Goal: Task Accomplishment & Management: Complete application form

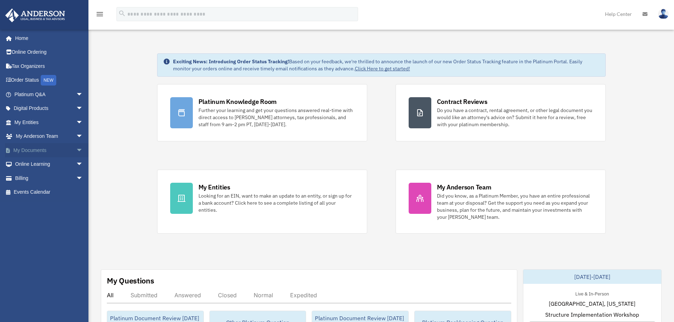
click at [77, 150] on span "arrow_drop_down" at bounding box center [83, 150] width 14 height 15
click at [64, 178] on link "Meeting Minutes" at bounding box center [52, 178] width 84 height 14
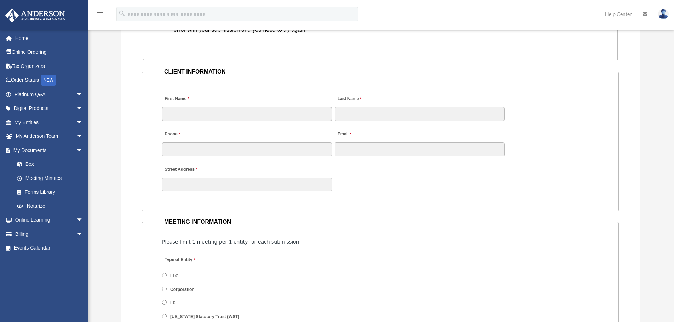
scroll to position [672, 0]
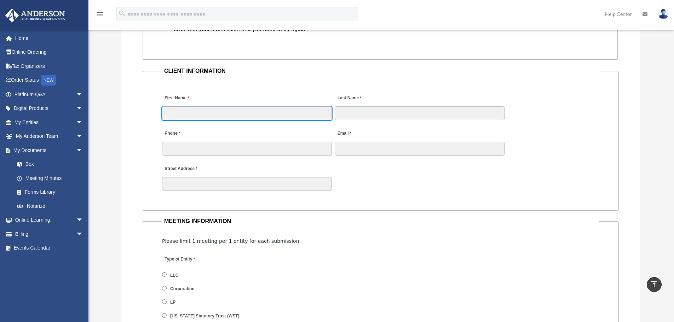
click at [200, 119] on input "First Name" at bounding box center [247, 112] width 170 height 13
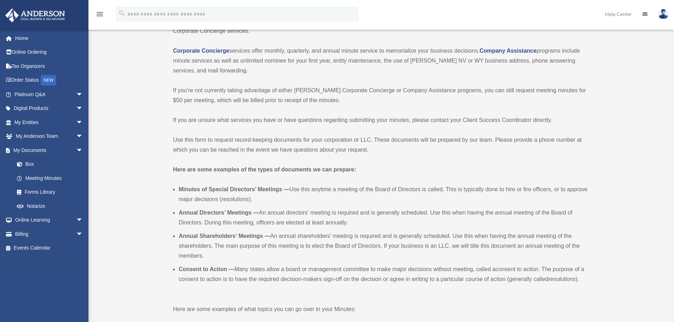
scroll to position [0, 0]
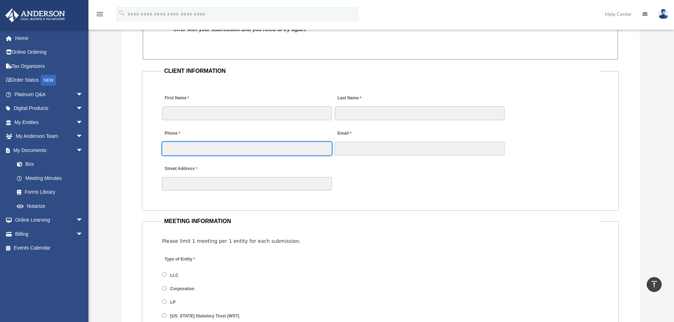
click at [220, 151] on input "Phone" at bounding box center [247, 148] width 170 height 13
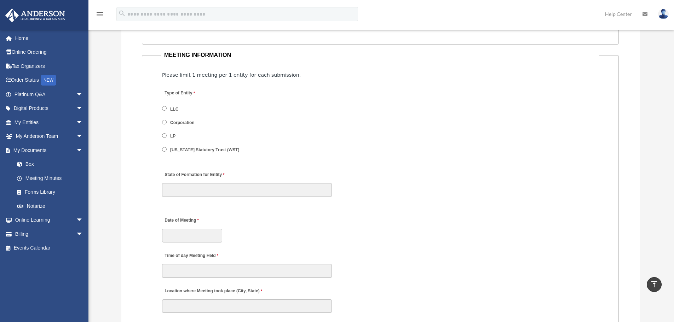
scroll to position [849, 0]
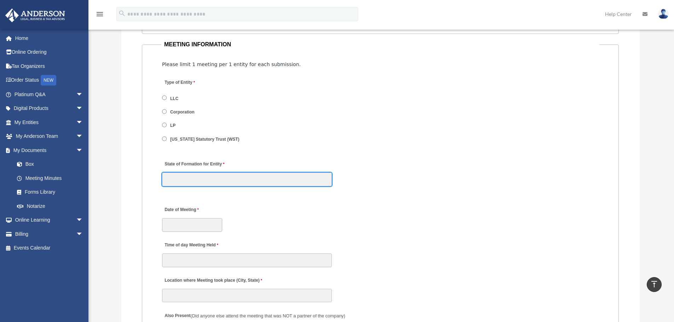
click at [198, 180] on input "State of Formation for Entity" at bounding box center [247, 179] width 170 height 13
click at [451, 189] on div at bounding box center [380, 192] width 437 height 9
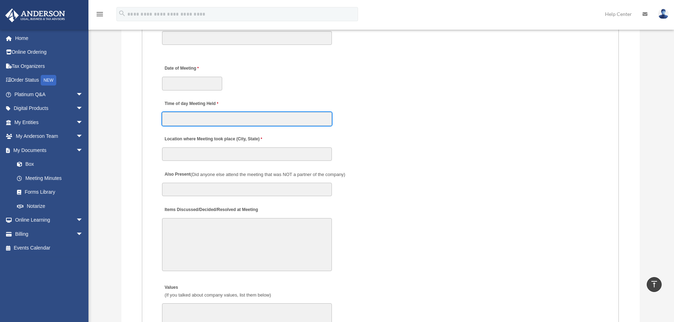
click at [274, 124] on input "Time of day Meeting Held" at bounding box center [247, 118] width 170 height 13
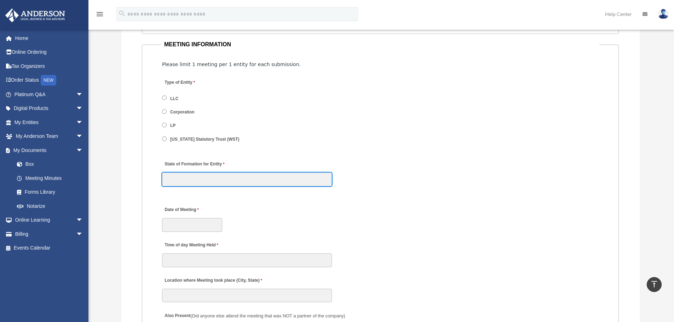
click at [261, 181] on input "State of Formation for Entity" at bounding box center [247, 179] width 170 height 13
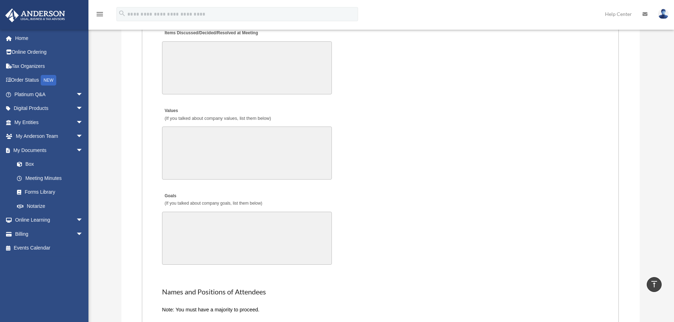
scroll to position [1097, 0]
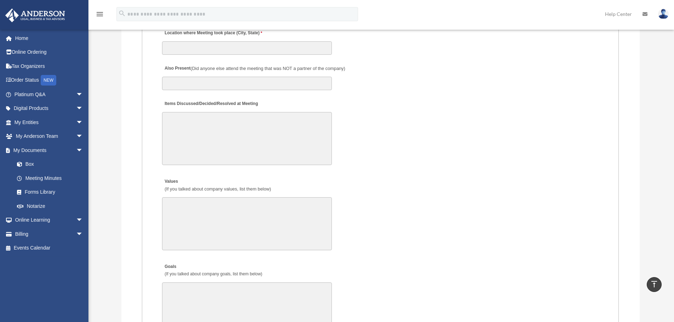
drag, startPoint x: 245, startPoint y: 136, endPoint x: 249, endPoint y: 136, distance: 4.2
click at [245, 136] on textarea "Items Discussed/Decided/Resolved at Meeting" at bounding box center [247, 138] width 170 height 53
click at [422, 161] on div "Items Discussed/Decided/Resolved at Meeting 30000 characters left." at bounding box center [380, 132] width 438 height 74
